Goal: Check status: Check status

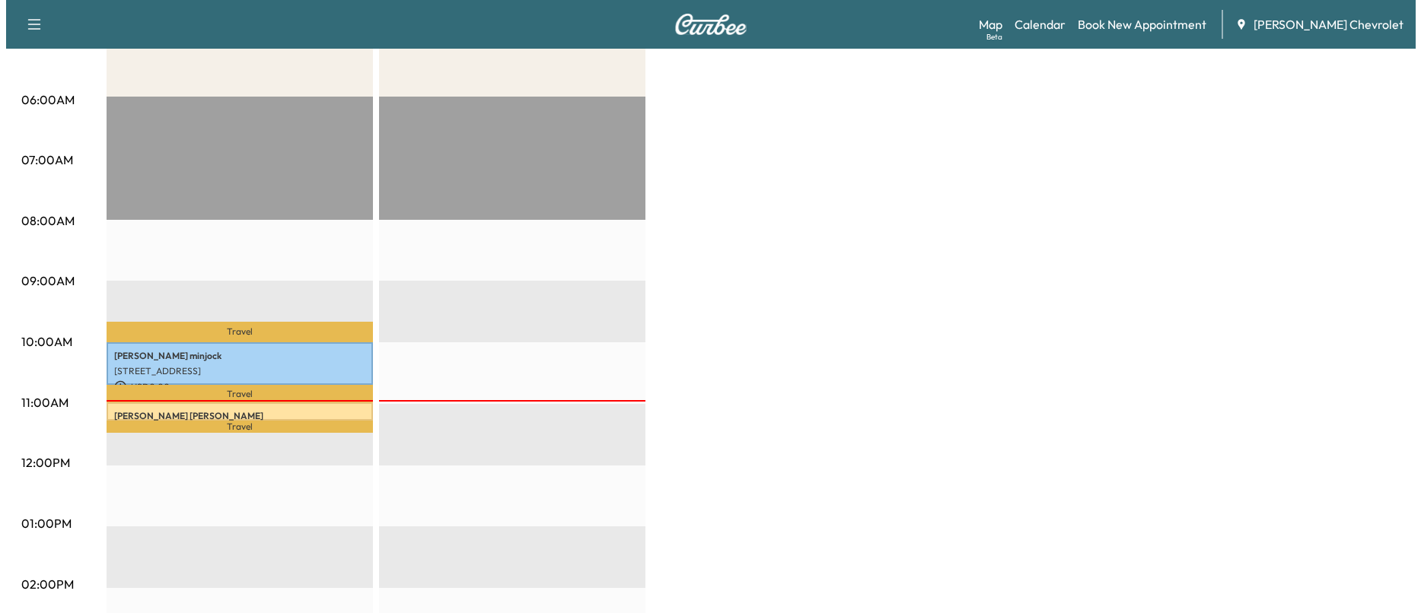
scroll to position [304, 0]
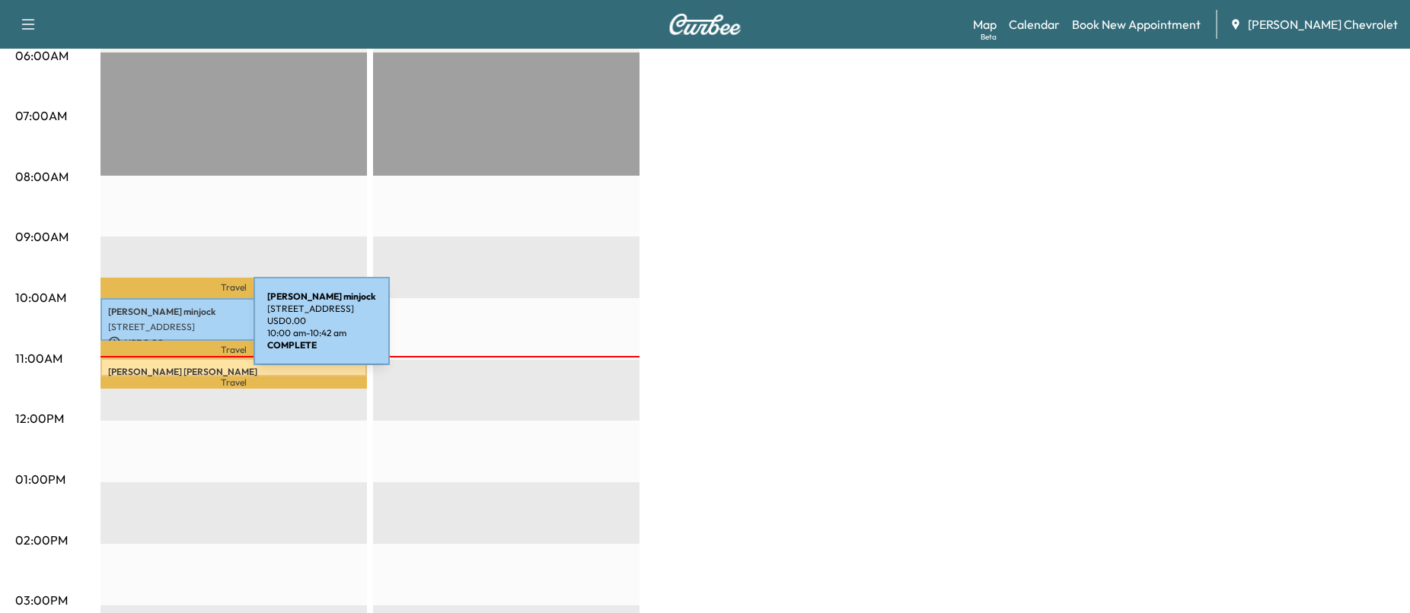
click at [139, 330] on div "[PERSON_NAME] [STREET_ADDRESS][PERSON_NAME] USD 0.00 10:00 am - 10:42 am" at bounding box center [233, 319] width 266 height 43
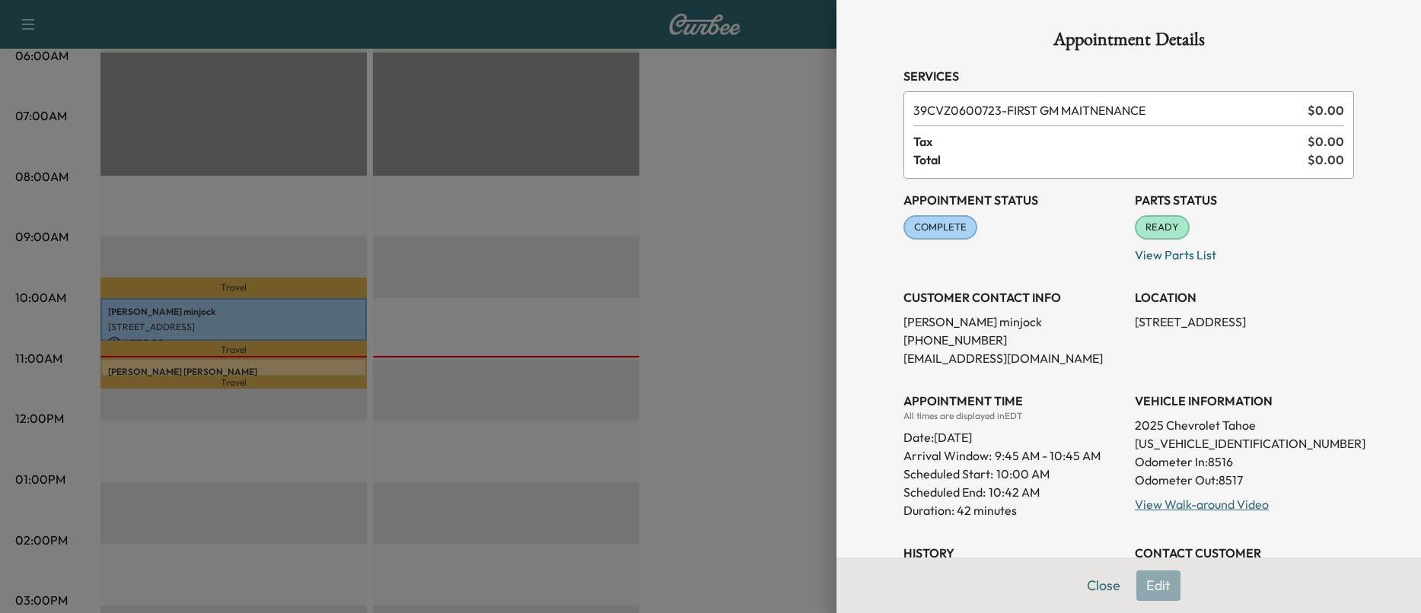
click at [164, 363] on div at bounding box center [710, 306] width 1421 height 613
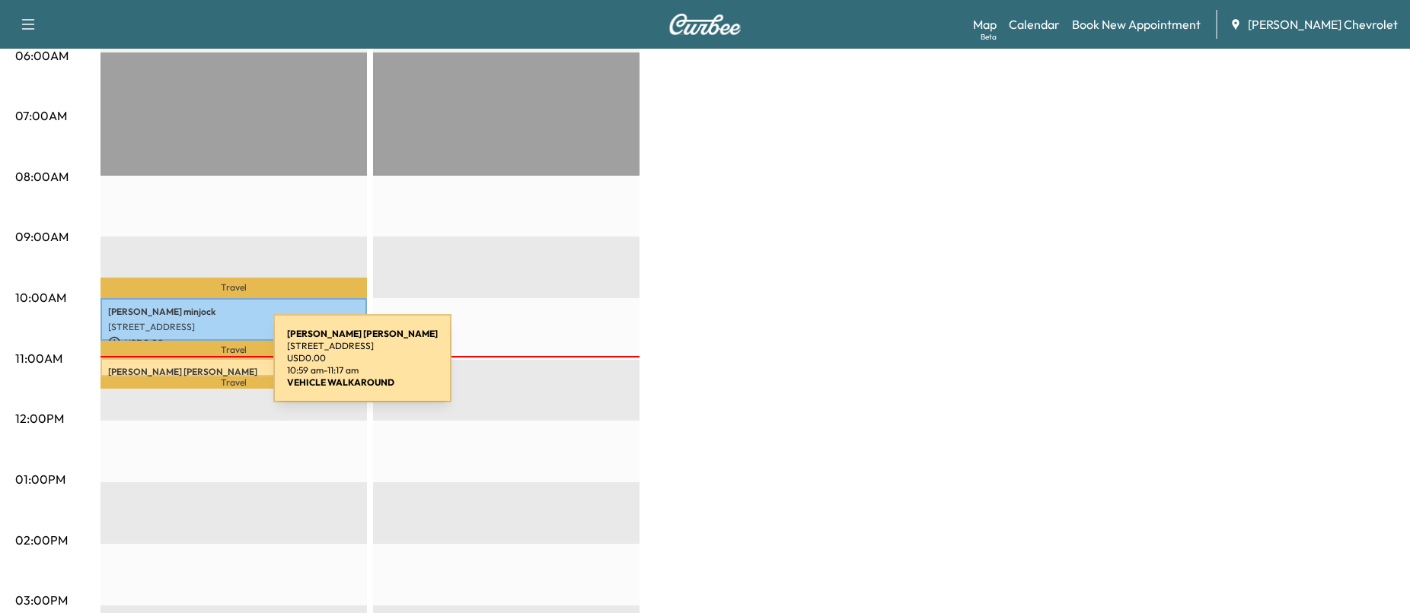
click at [159, 368] on p "[PERSON_NAME]" at bounding box center [233, 372] width 251 height 12
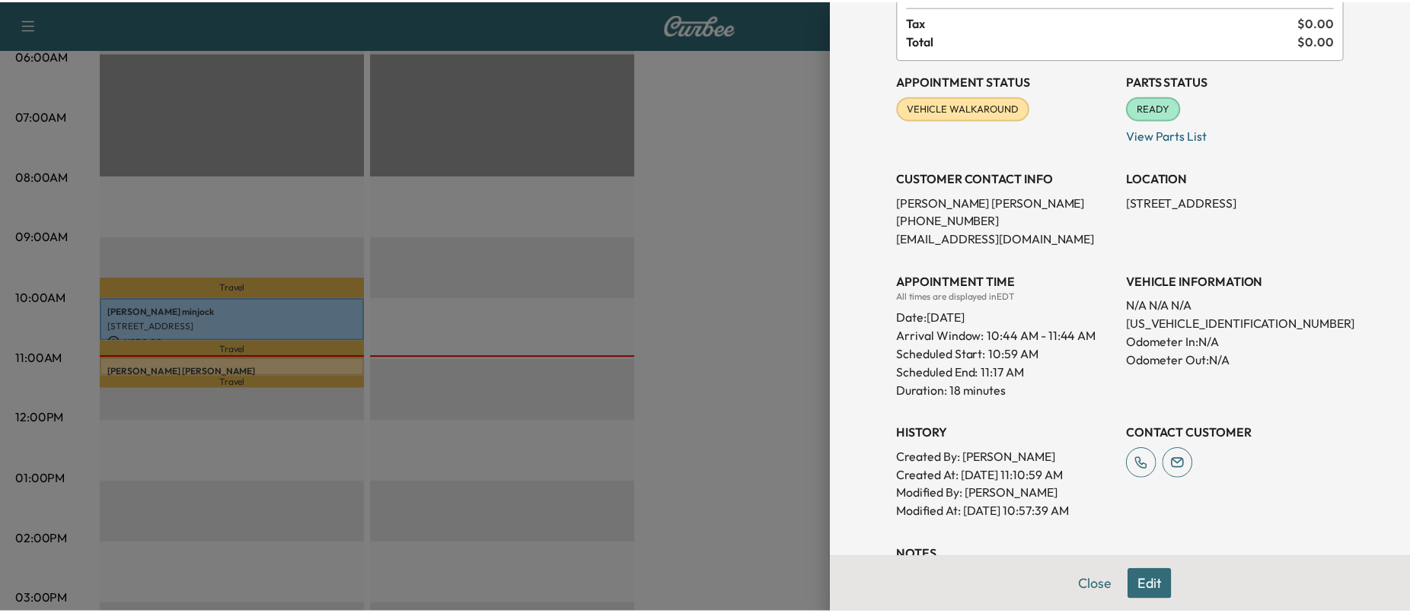
scroll to position [228, 0]
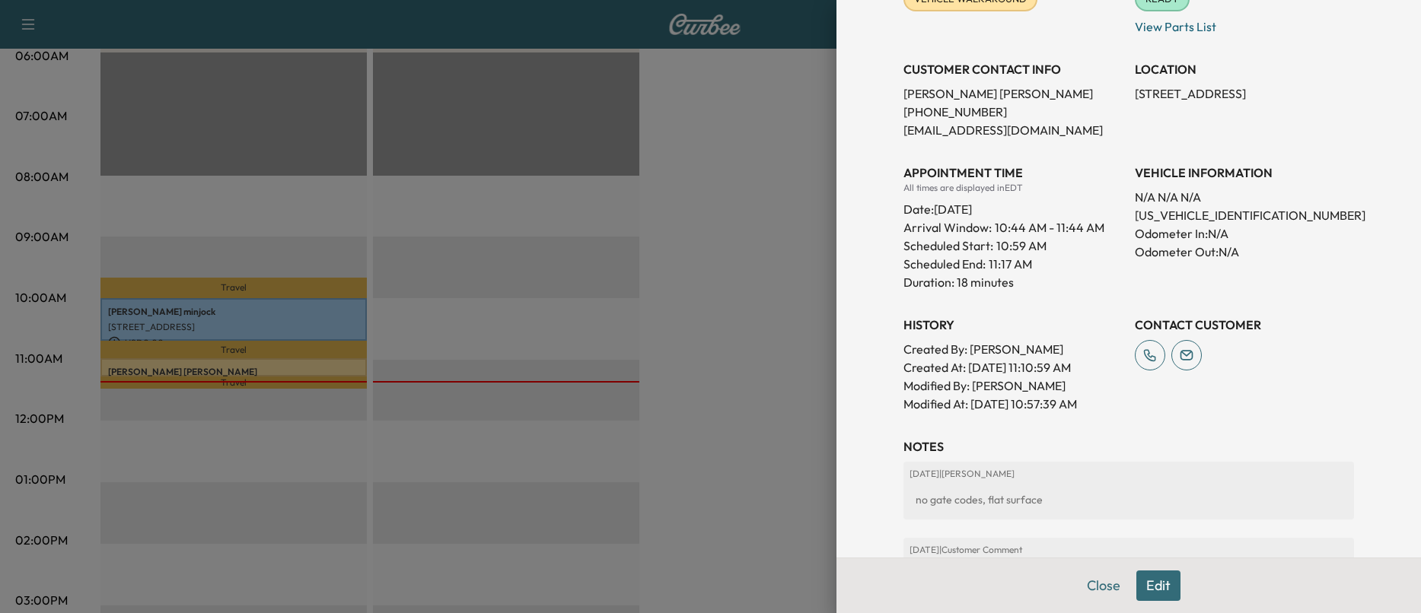
drag, startPoint x: 709, startPoint y: 123, endPoint x: 621, endPoint y: 72, distance: 100.9
click at [710, 123] on div at bounding box center [710, 306] width 1421 height 613
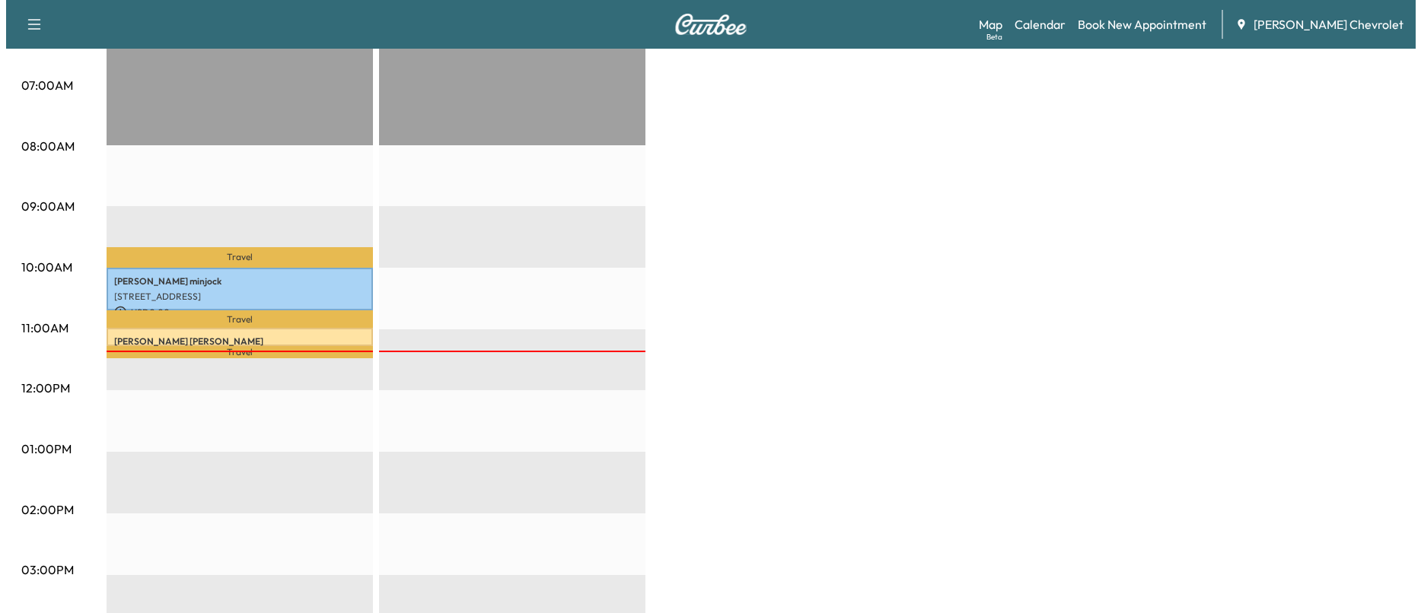
scroll to position [381, 0]
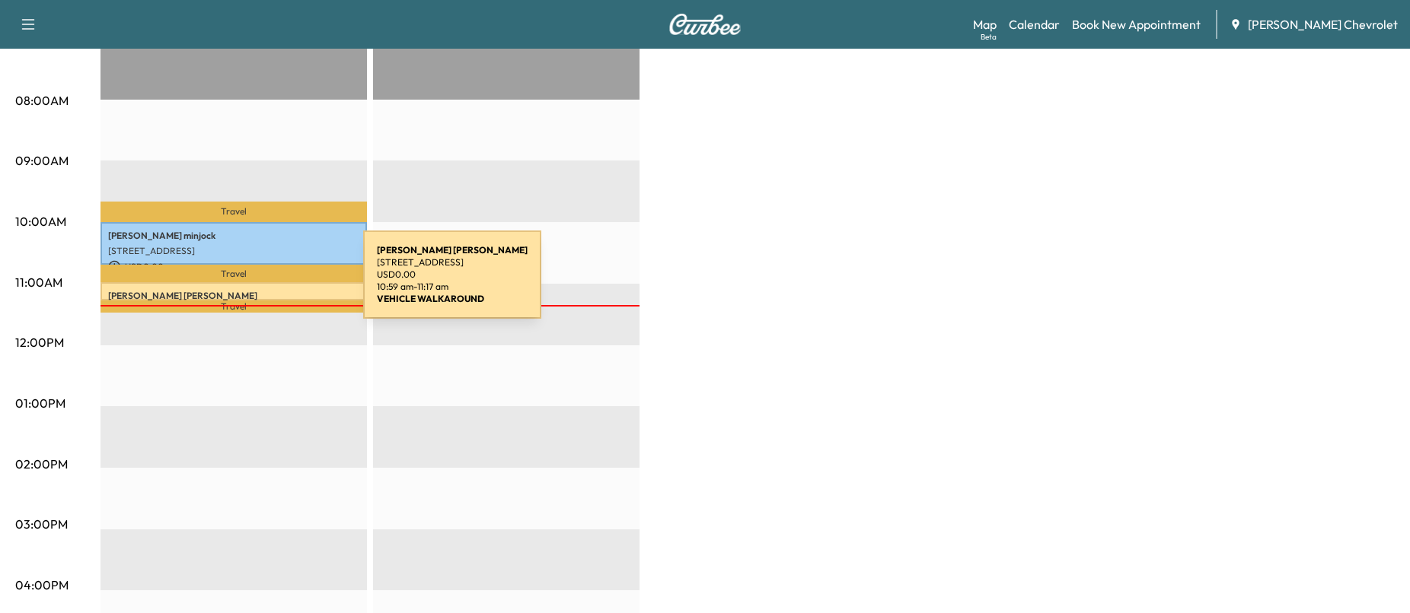
click at [249, 284] on div "ANNA LETICIA MARCOS 2002 8TH AVE E, BRADENTON,FL 34208, USA USD 0.00 10:59 am -…" at bounding box center [233, 291] width 266 height 18
